Goal: Understand process/instructions: Learn about a topic

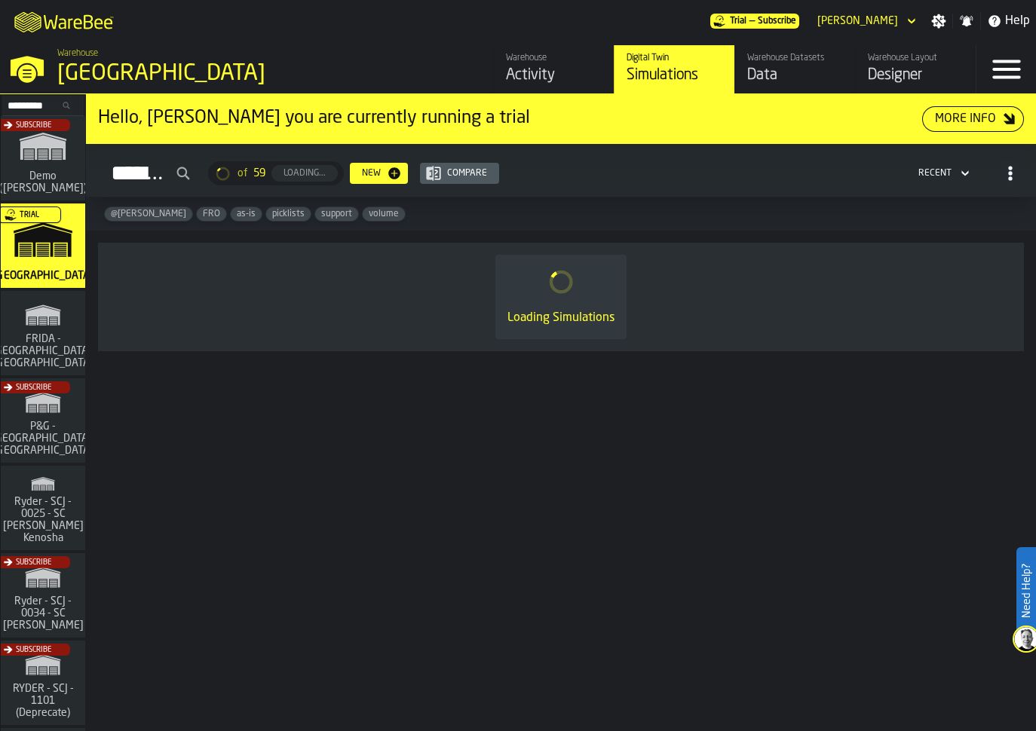
click at [52, 343] on span "FRIDA - [GEOGRAPHIC_DATA], [GEOGRAPHIC_DATA]" at bounding box center [43, 351] width 109 height 36
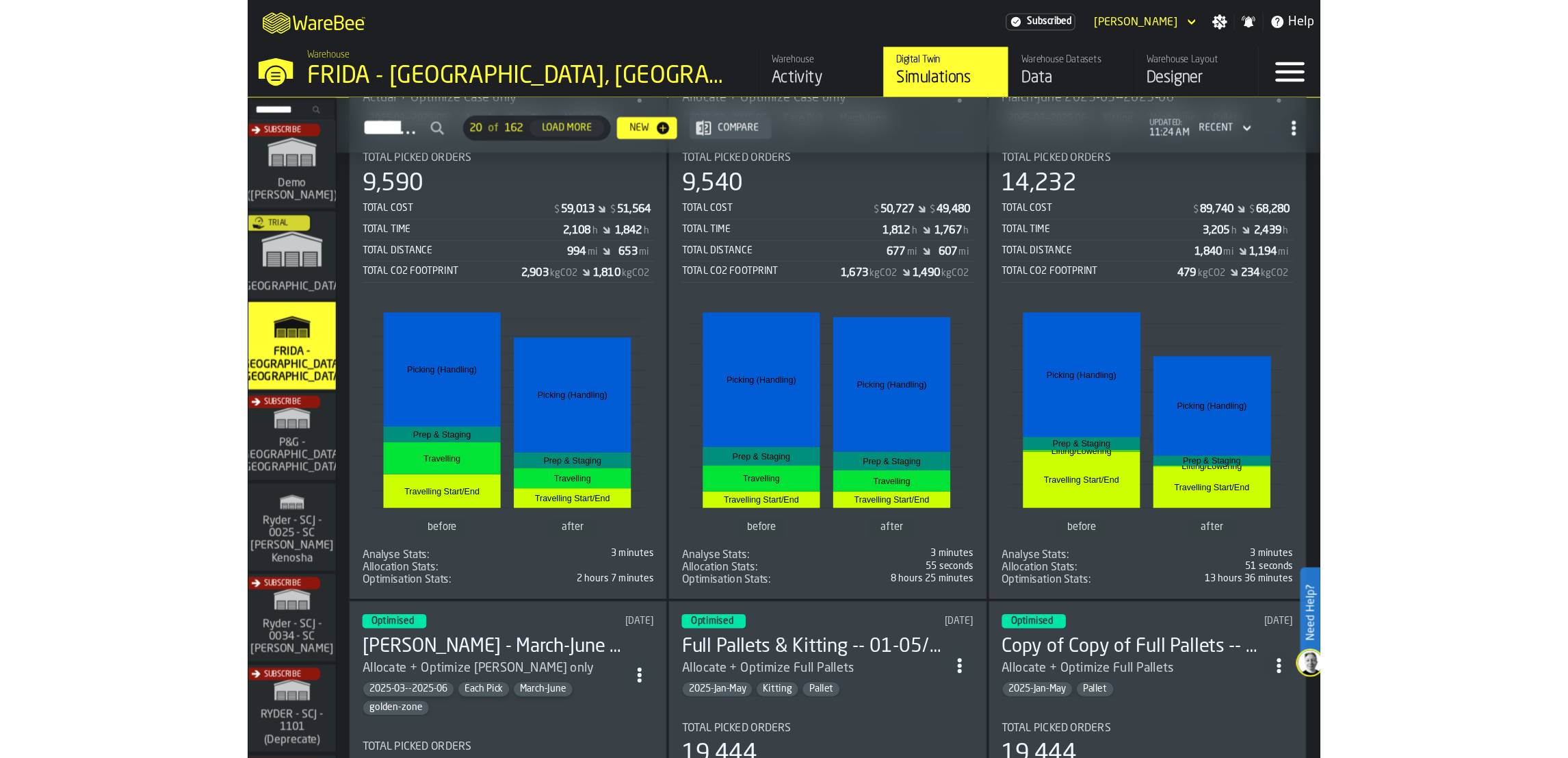
scroll to position [719, 0]
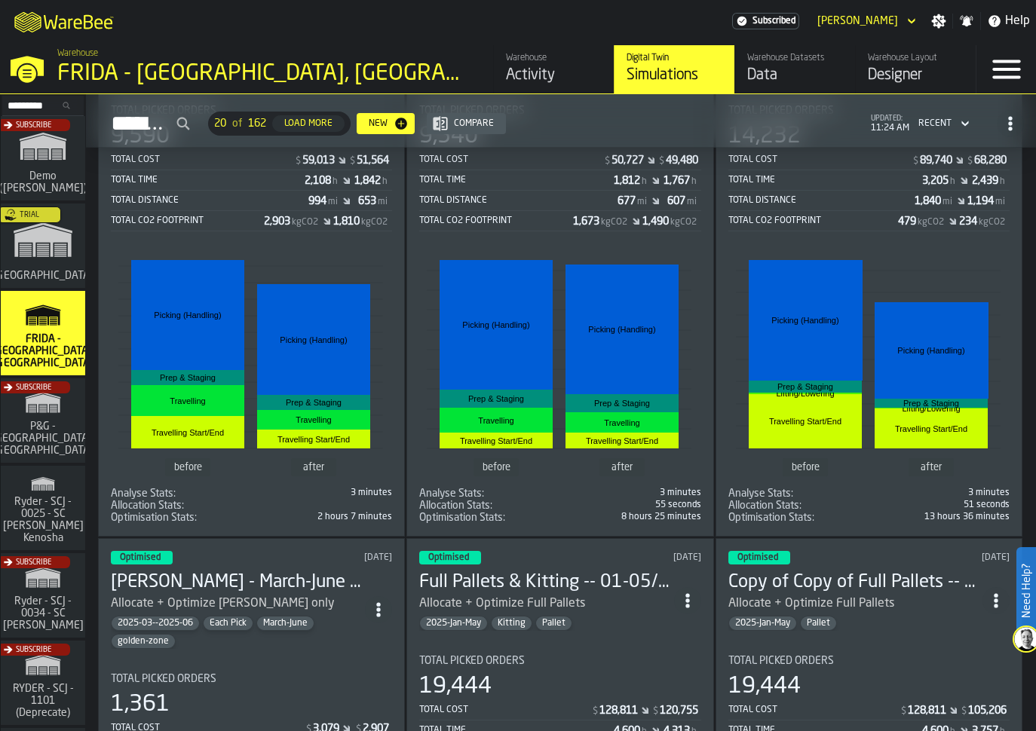
drag, startPoint x: 424, startPoint y: 23, endPoint x: 467, endPoint y: 103, distance: 91.8
click at [418, 122] on div "M A K I N G W A R E H O U S E S M O R E EF F I C I E N T Subscribed [PERSON_NAM…" at bounding box center [518, 365] width 1036 height 731
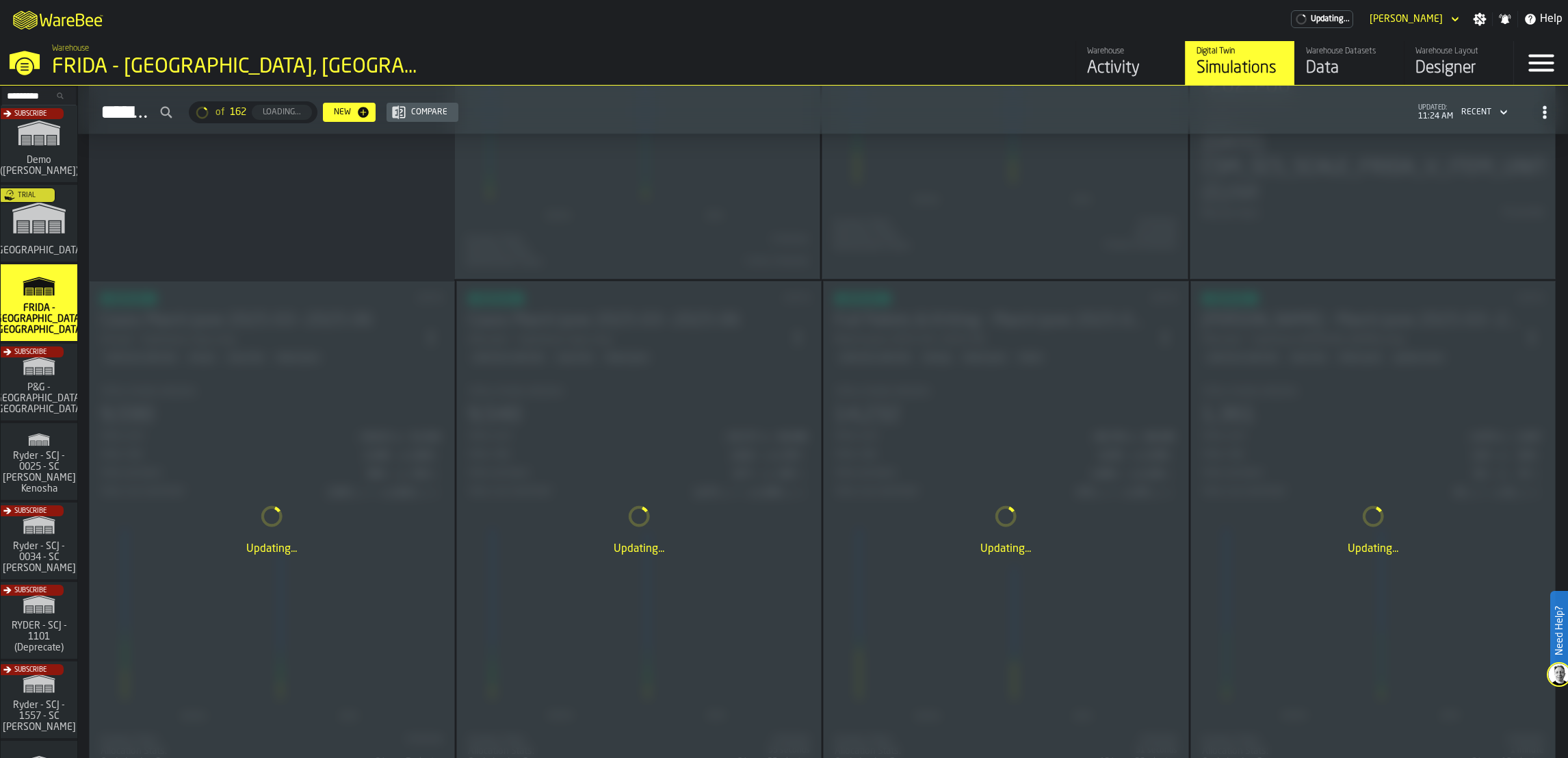
scroll to position [513, 0]
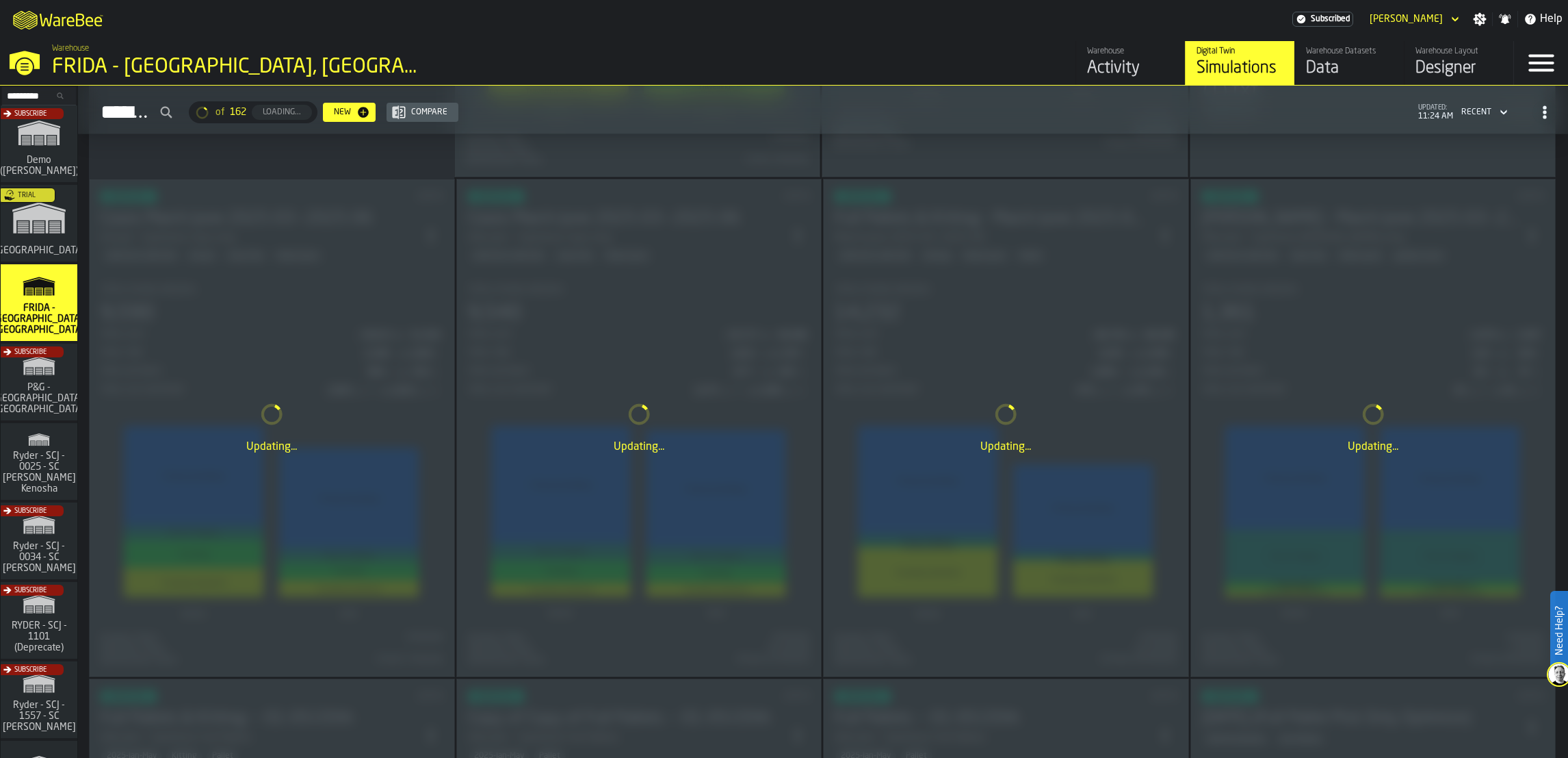
click at [280, 357] on div "Updating..." at bounding box center [272, 428] width 365 height 497
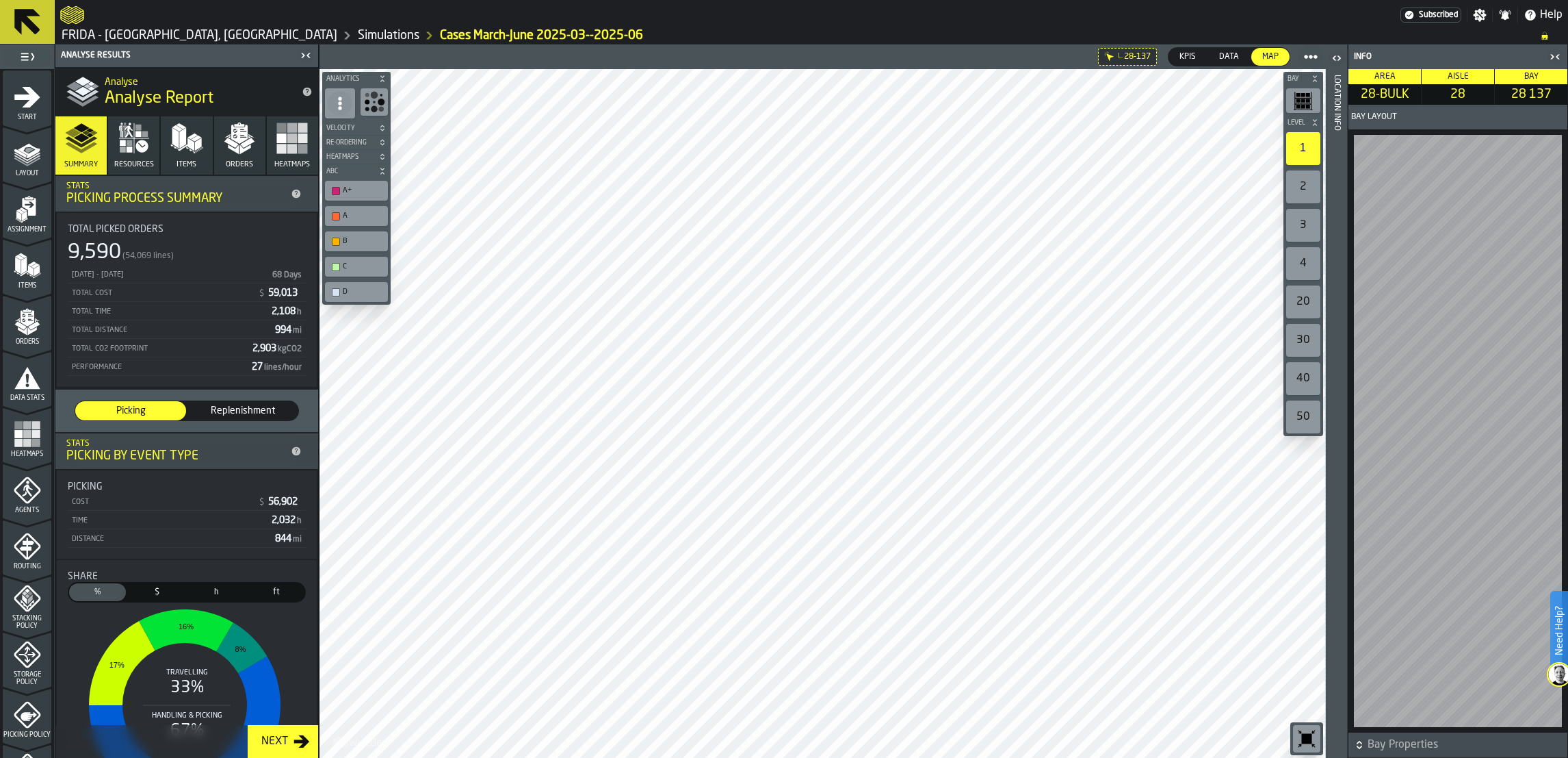
click at [939, 185] on div "2" at bounding box center [1303, 187] width 34 height 33
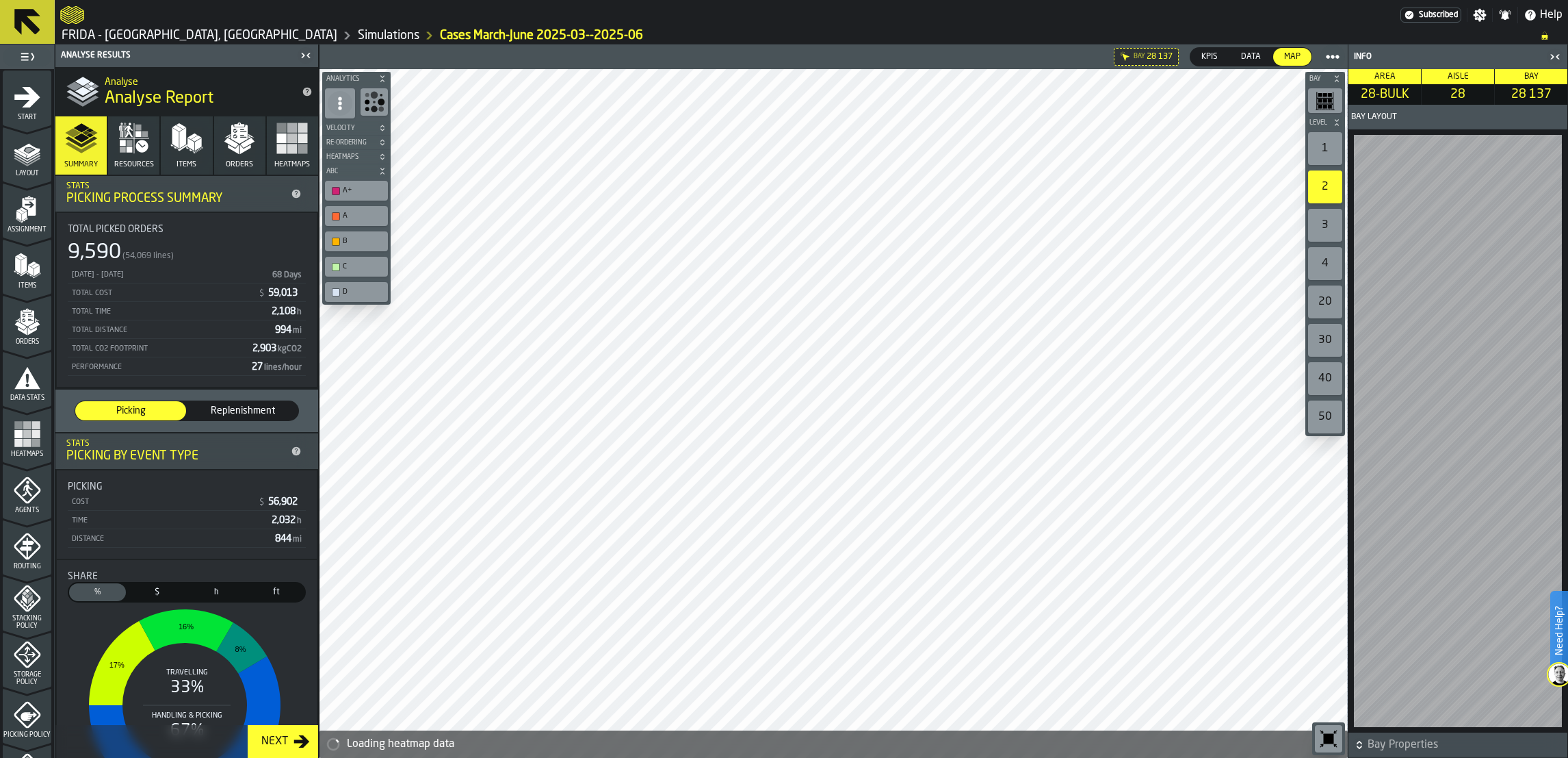
click at [939, 263] on div "4" at bounding box center [1326, 263] width 34 height 33
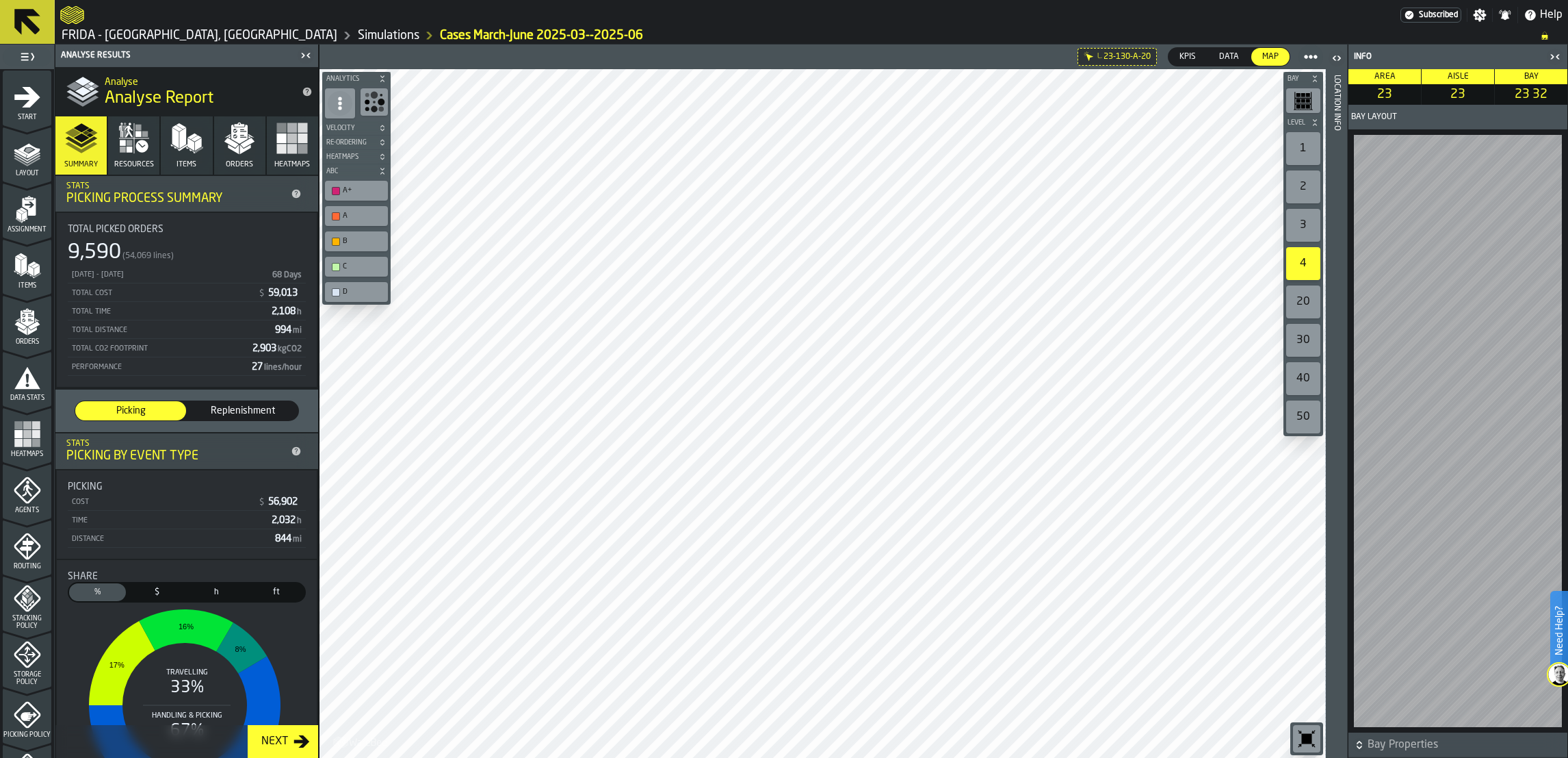
click at [939, 102] on rect "button-toolbar-undefined" at bounding box center [1303, 101] width 5 height 4
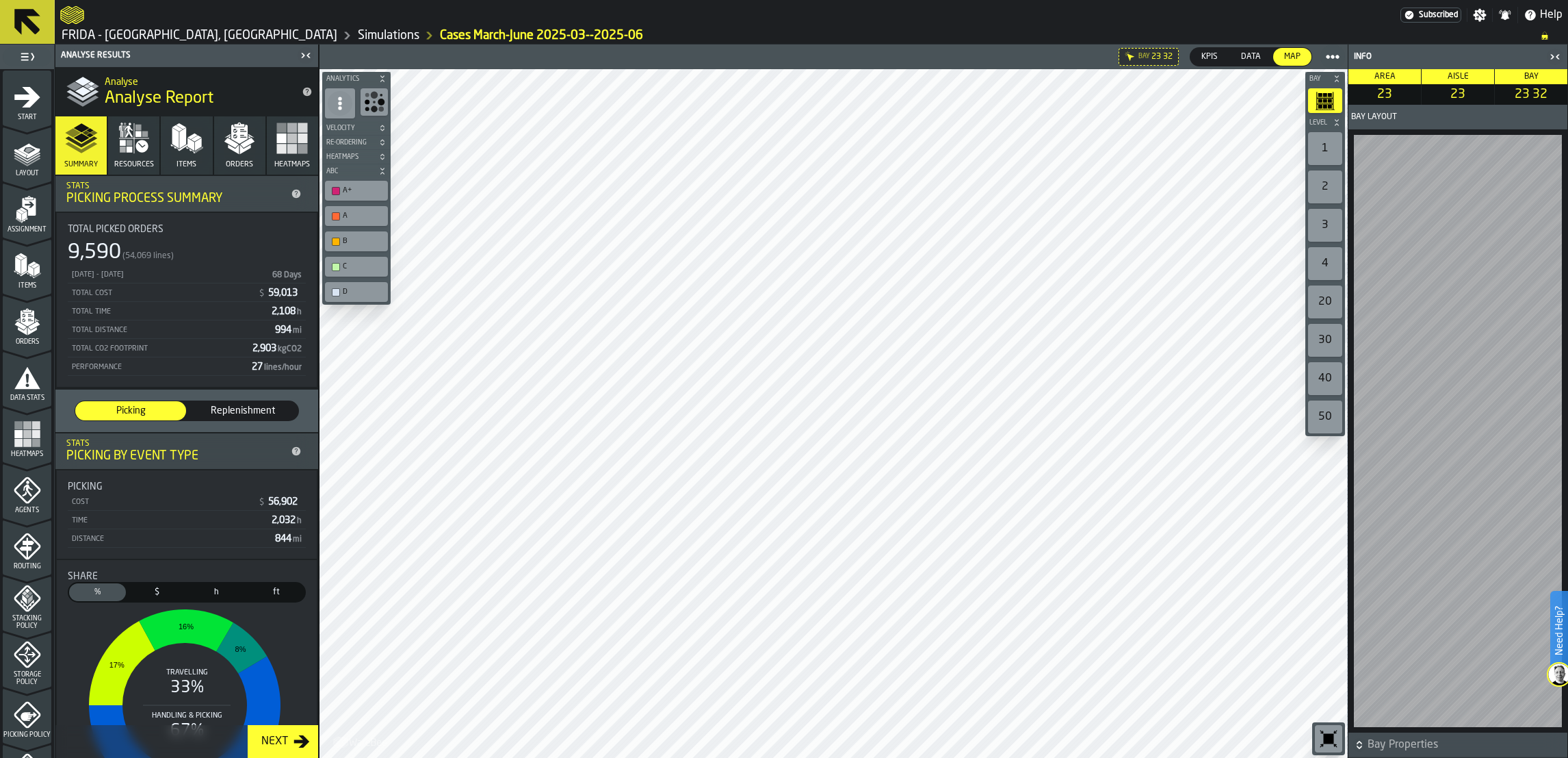
click at [939, 153] on div "1" at bounding box center [1326, 149] width 34 height 33
click at [939, 184] on div "2" at bounding box center [1326, 187] width 34 height 33
click at [939, 103] on icon "button-toolbar-undefined" at bounding box center [1329, 103] width 5 height 1
click at [380, 98] on icon "button-toolbar-undefined" at bounding box center [374, 102] width 22 height 22
click at [340, 104] on circle at bounding box center [339, 103] width 4 height 4
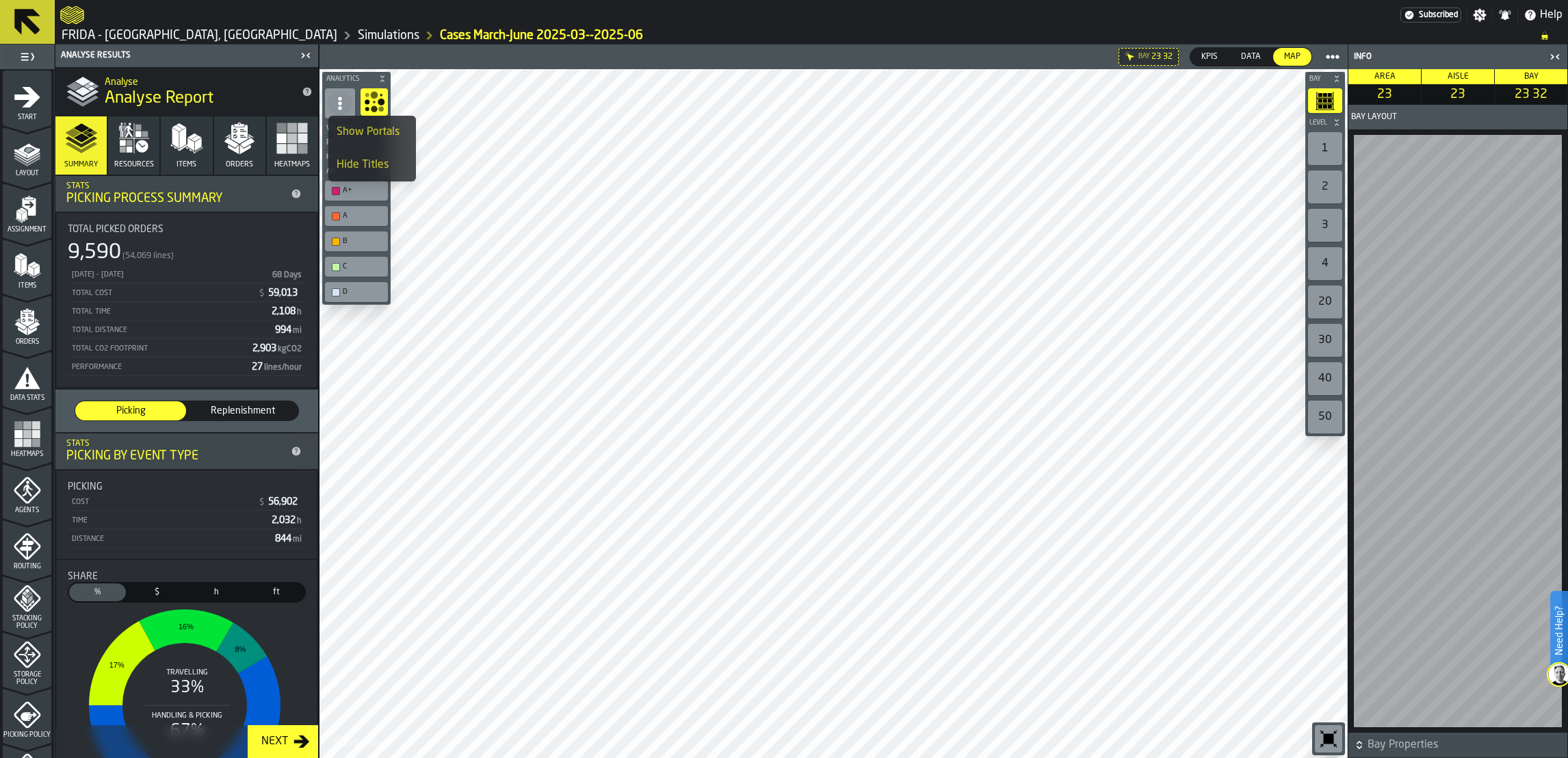
click at [289, 129] on rect "button" at bounding box center [292, 128] width 10 height 10
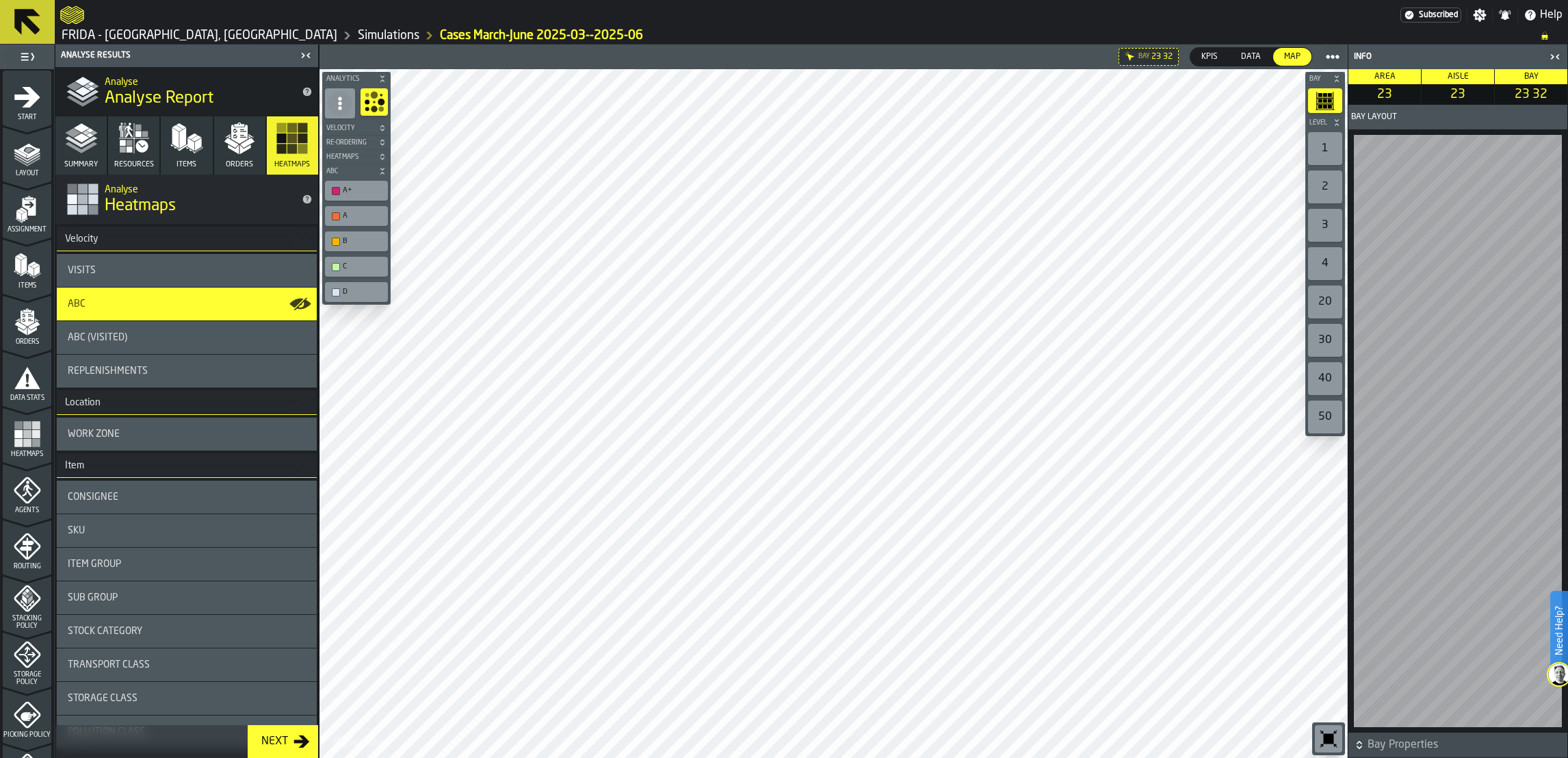
click at [355, 121] on button "Velocity" at bounding box center [356, 127] width 68 height 14
click at [368, 153] on rect "button-toolbar-undefined" at bounding box center [367, 152] width 7 height 7
